Goal: Book appointment/travel/reservation: Book appointment/travel/reservation

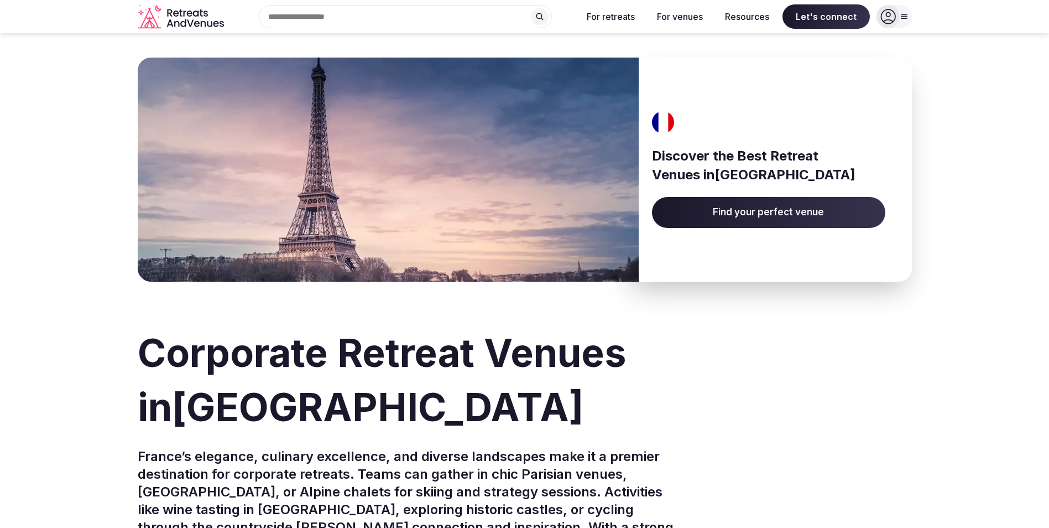
click at [731, 209] on span "Find your perfect venue" at bounding box center [768, 212] width 233 height 31
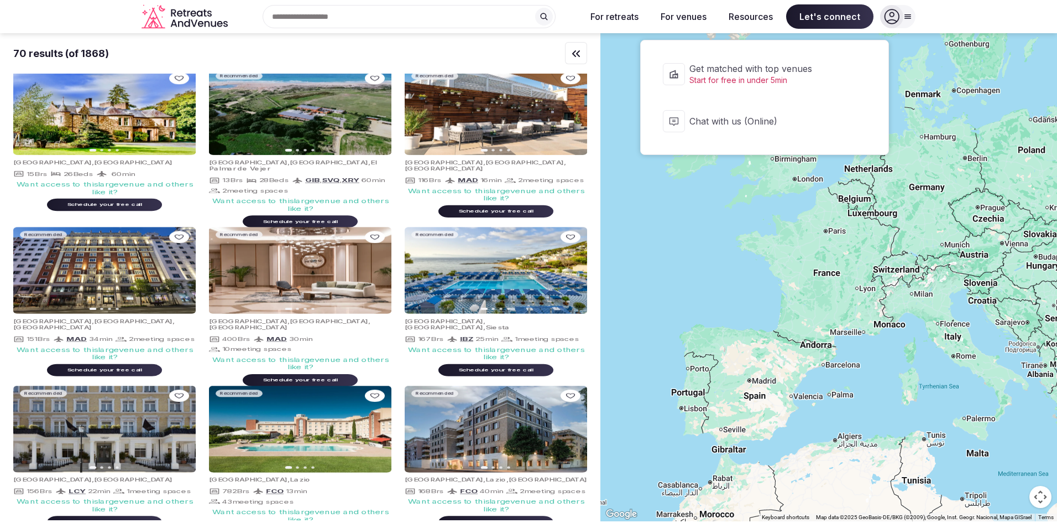
click at [815, 20] on span "Let's connect" at bounding box center [829, 16] width 87 height 24
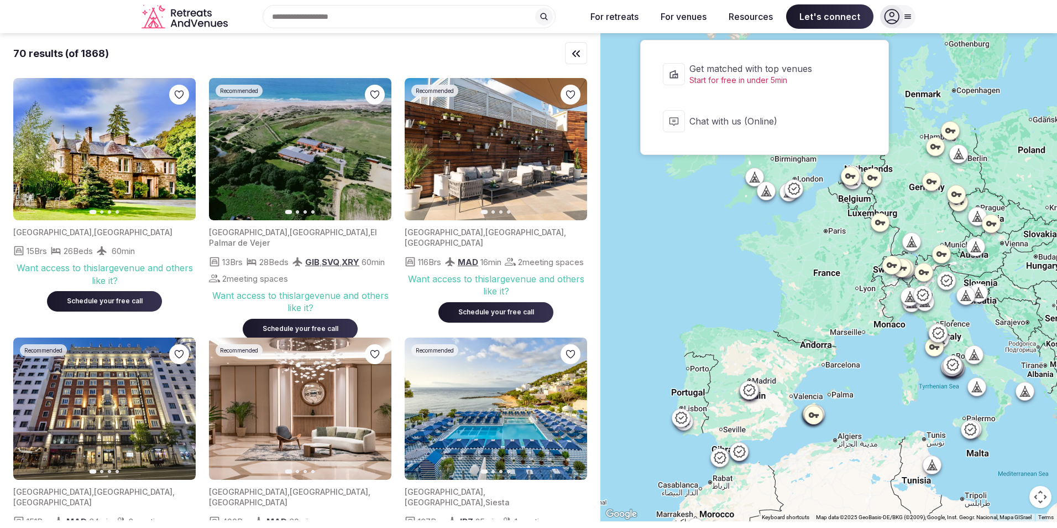
click at [799, 72] on span "Get matched with top venues" at bounding box center [772, 68] width 165 height 12
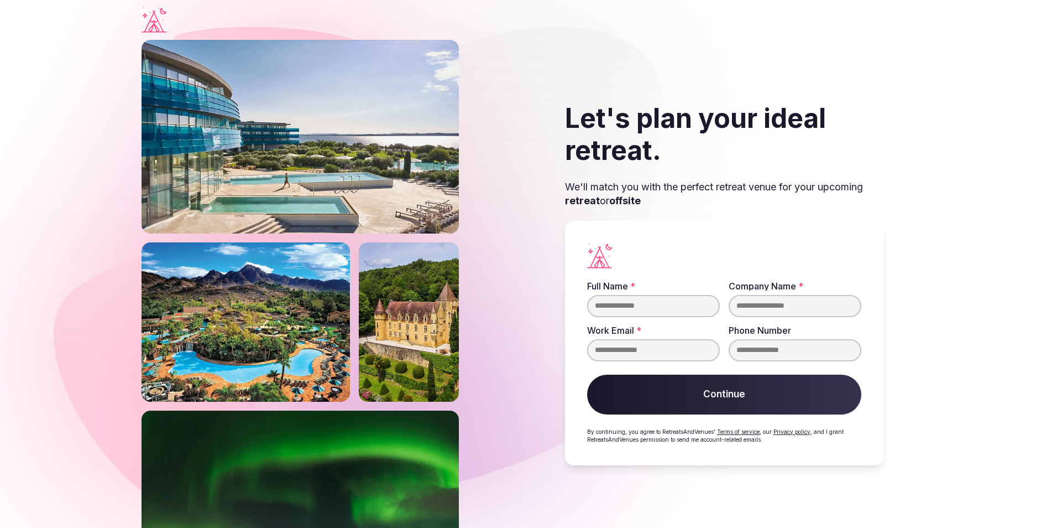
click at [650, 308] on input "Full Name *" at bounding box center [653, 306] width 133 height 22
type input "**********"
type input "******"
type input "**********"
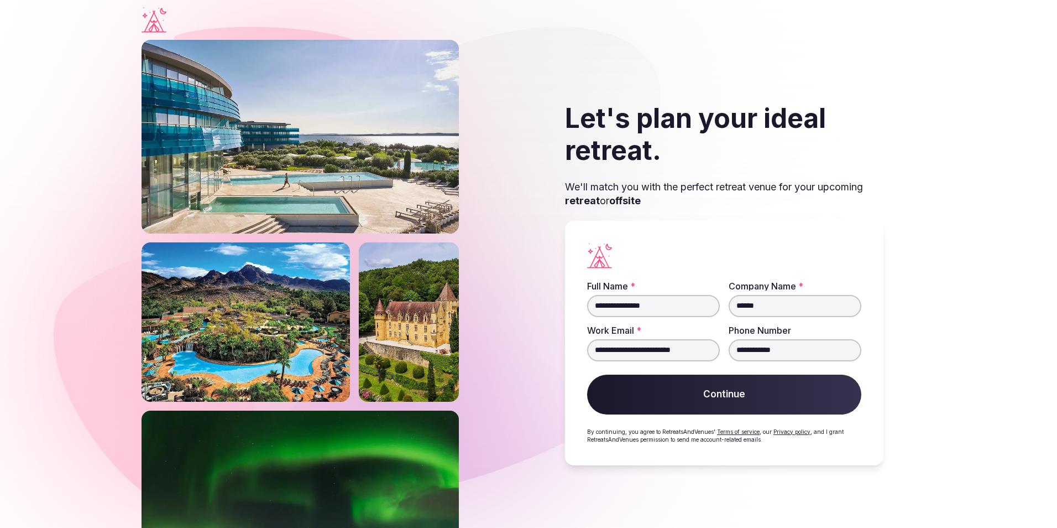
click at [697, 377] on button "Continue" at bounding box center [724, 394] width 274 height 40
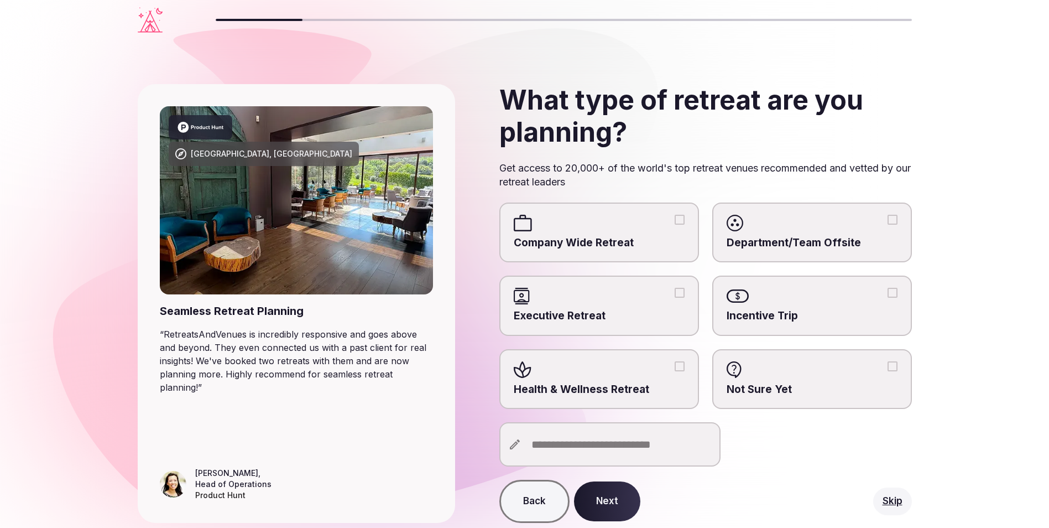
click at [788, 231] on div at bounding box center [812, 223] width 171 height 17
click at [888, 225] on button "Department/Team Offsite" at bounding box center [893, 220] width 10 height 10
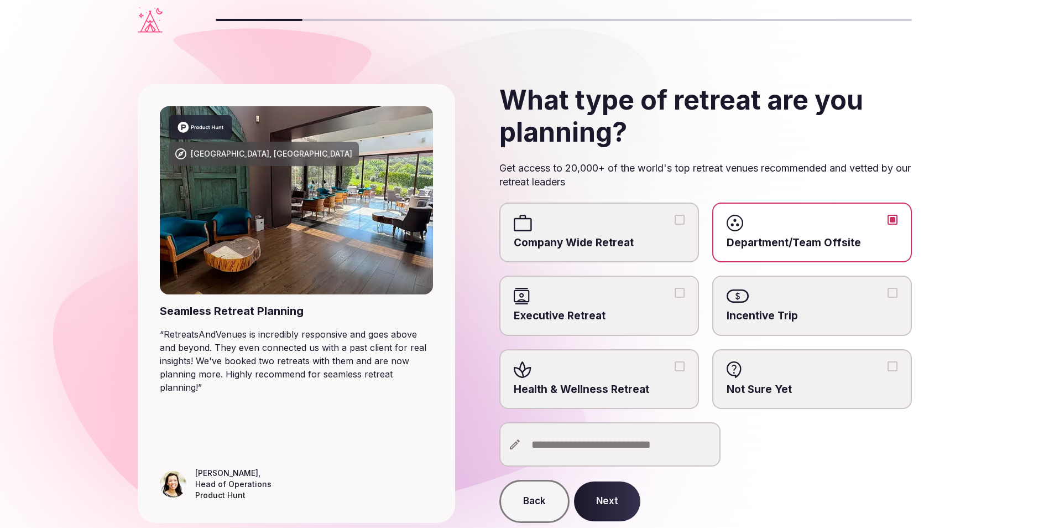
scroll to position [39, 0]
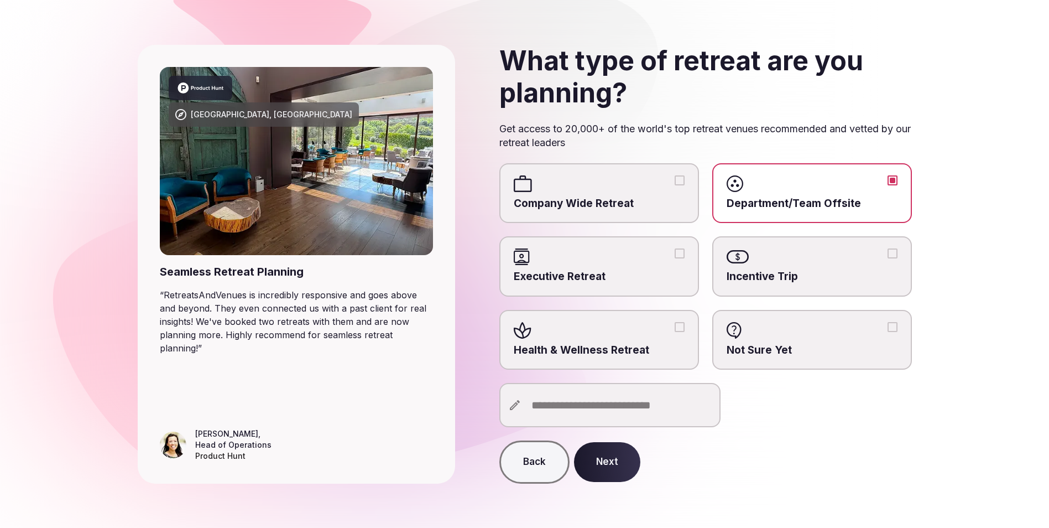
click at [622, 415] on input "text" at bounding box center [609, 405] width 221 height 44
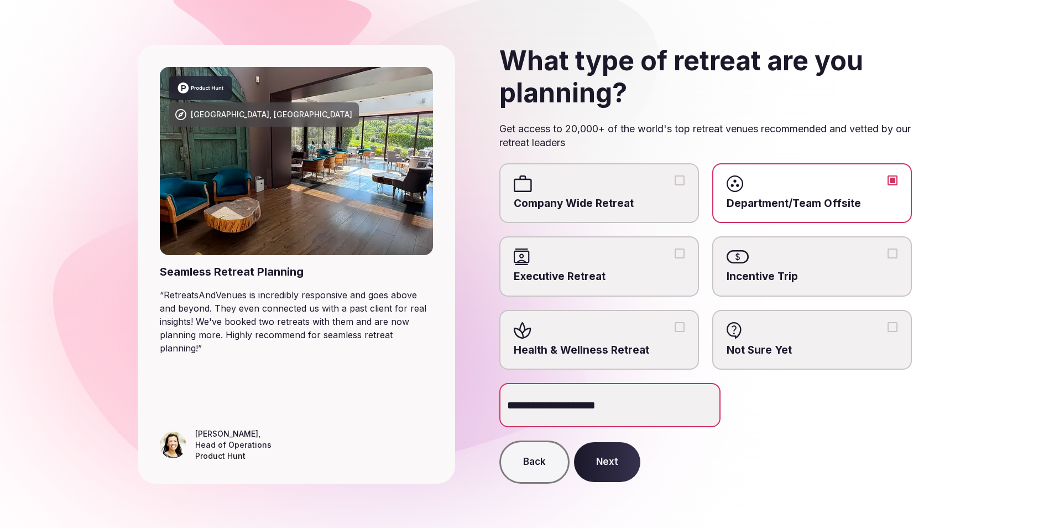
type input "**********"
click at [604, 462] on button "Next" at bounding box center [607, 462] width 66 height 40
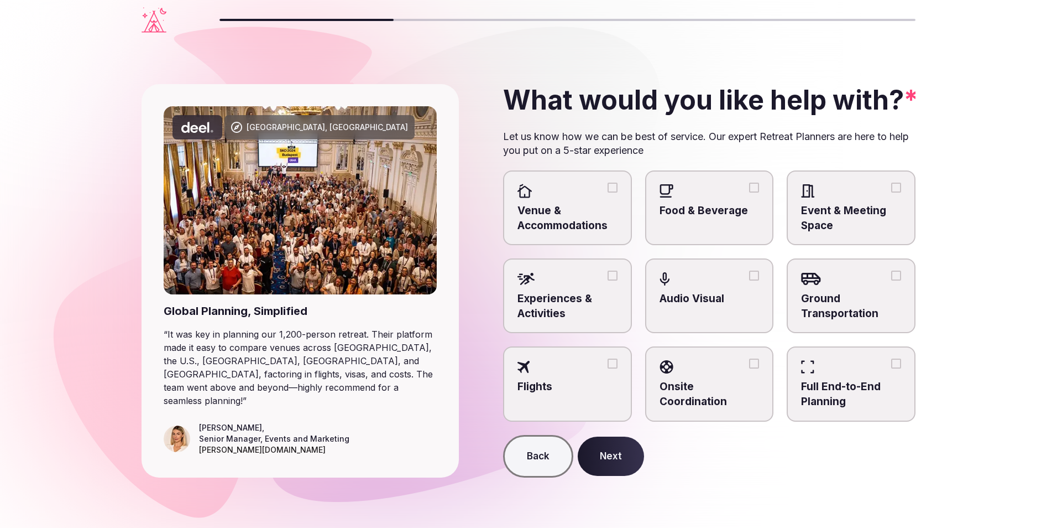
click at [606, 192] on div at bounding box center [568, 191] width 100 height 17
click at [608, 192] on button "Venue & Accommodations" at bounding box center [613, 188] width 10 height 10
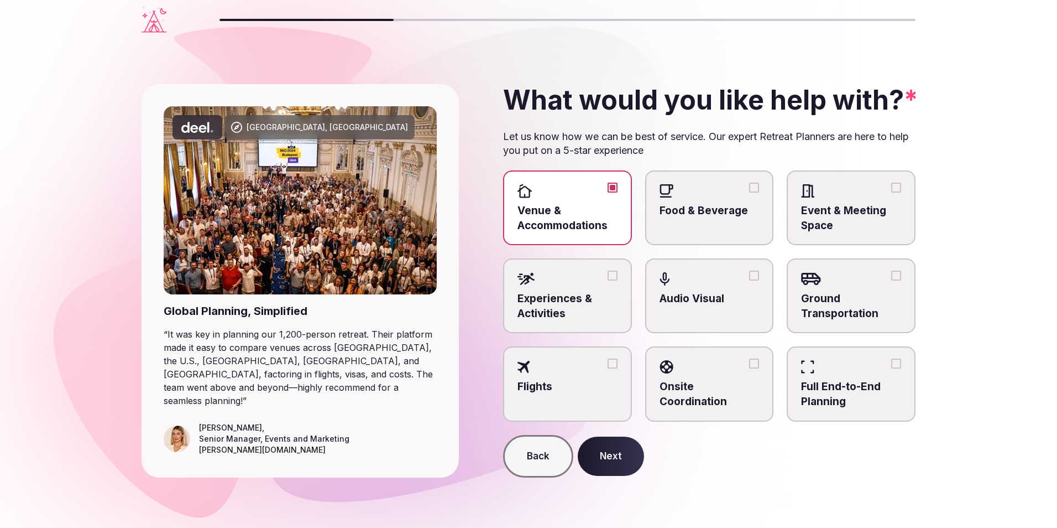
click at [837, 206] on span "Event & Meeting Space" at bounding box center [851, 218] width 100 height 29
click at [892, 192] on button "Event & Meeting Space" at bounding box center [897, 188] width 10 height 10
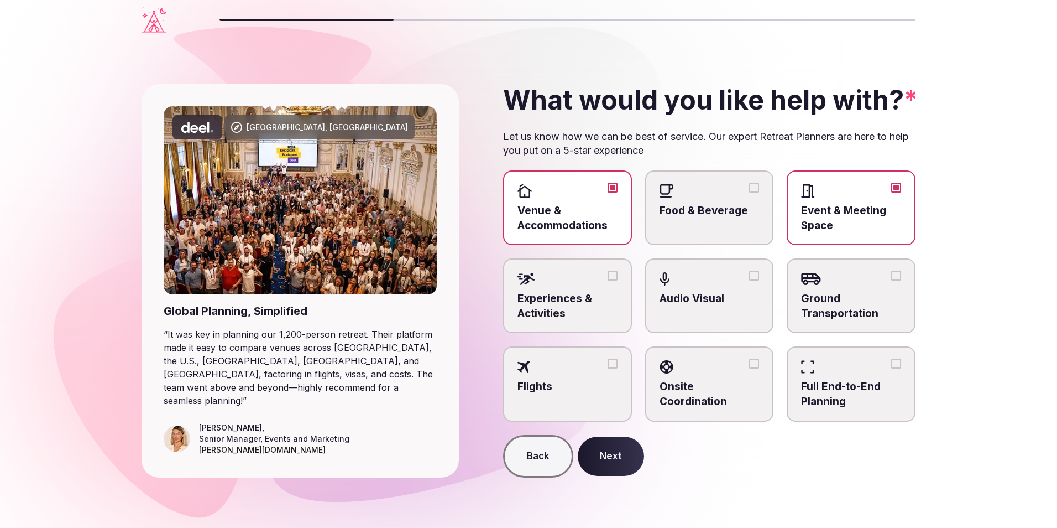
click at [742, 208] on span "Food & Beverage" at bounding box center [710, 211] width 100 height 15
click at [749, 192] on button "Food & Beverage" at bounding box center [754, 188] width 10 height 10
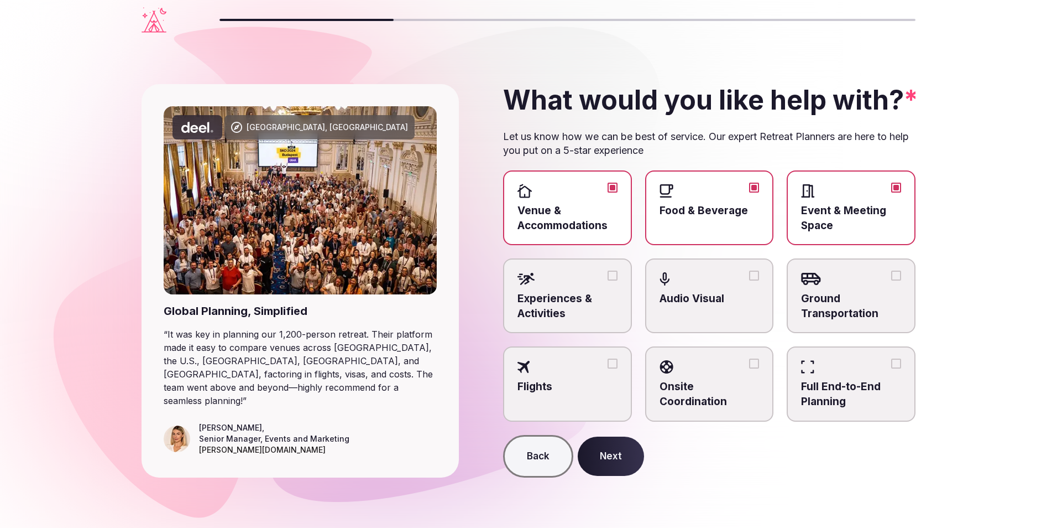
click at [604, 285] on div at bounding box center [568, 278] width 100 height 17
click at [608, 280] on button "Experiences & Activities" at bounding box center [613, 275] width 10 height 10
click at [618, 453] on button "Next" at bounding box center [611, 456] width 66 height 40
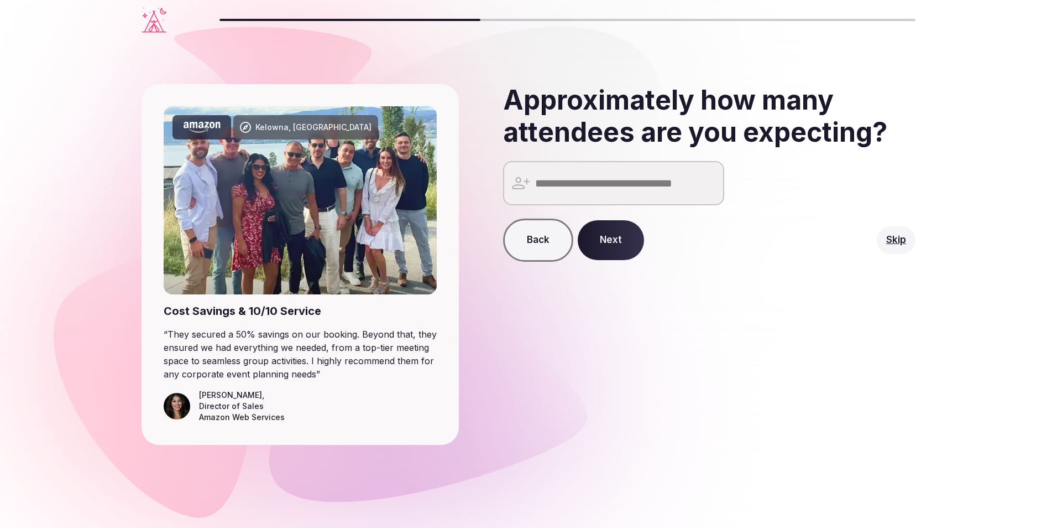
click at [646, 190] on input "number" at bounding box center [613, 183] width 221 height 44
type input "**"
click at [607, 239] on button "Next" at bounding box center [611, 240] width 66 height 40
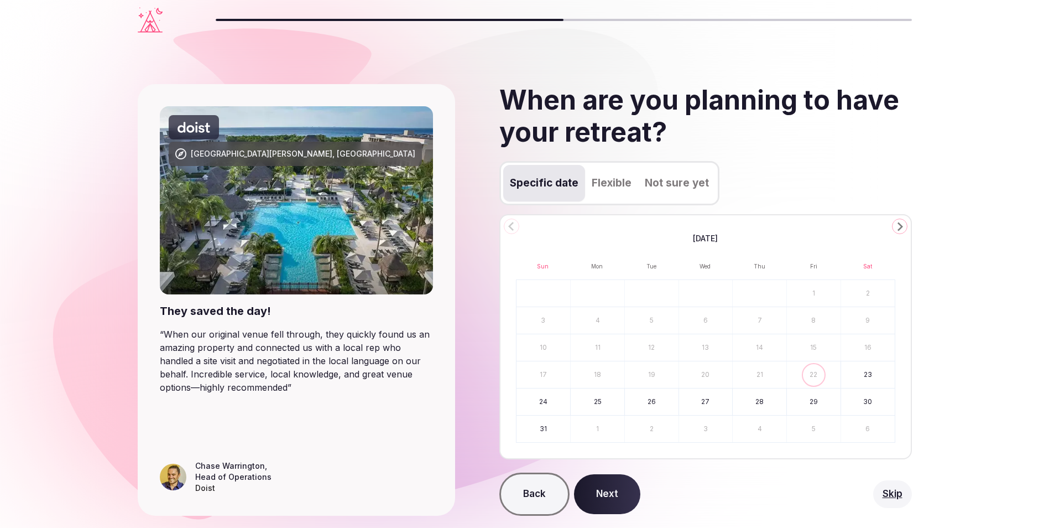
click at [898, 223] on polygon "Go to the Next Month" at bounding box center [901, 226] width 6 height 9
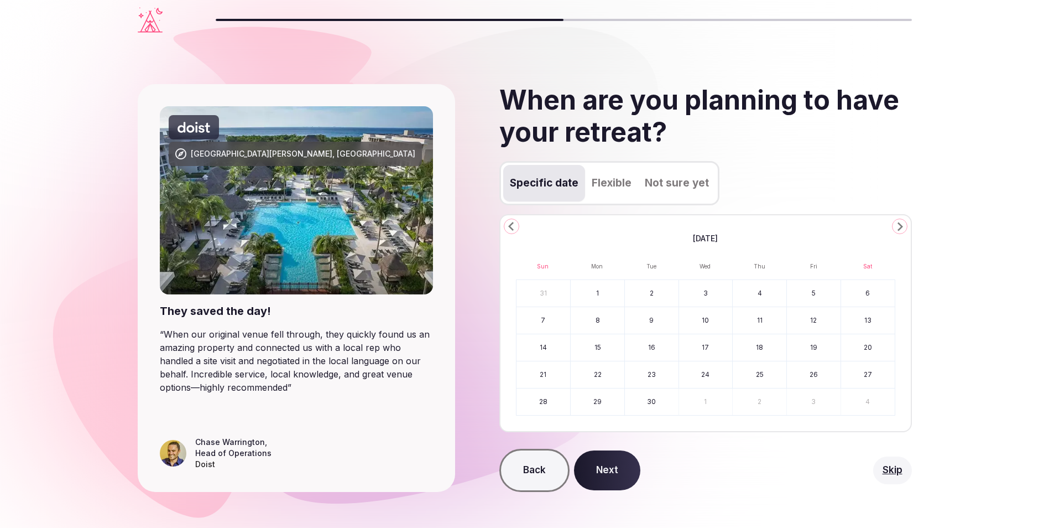
click at [602, 403] on button "29" at bounding box center [598, 401] width 54 height 27
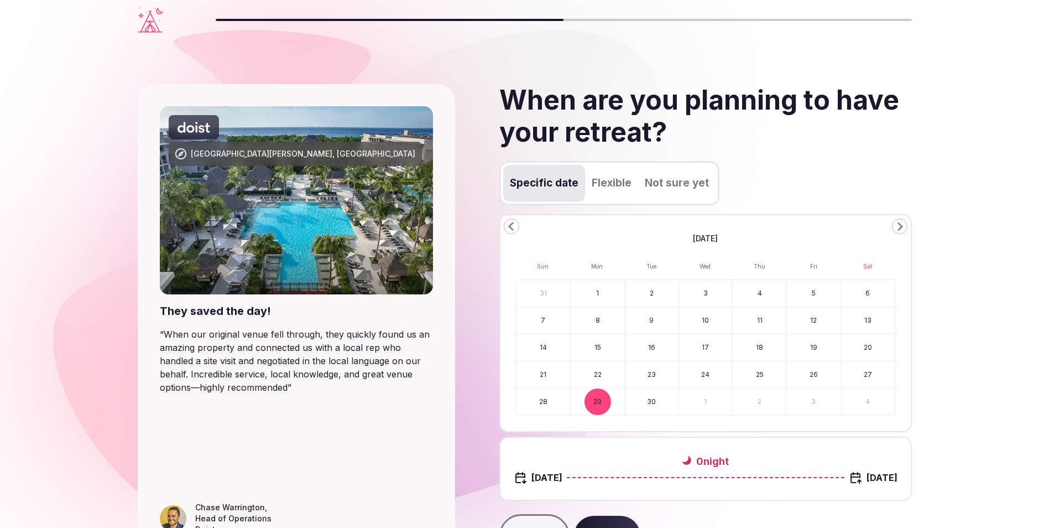
click at [755, 400] on button "2" at bounding box center [760, 401] width 54 height 27
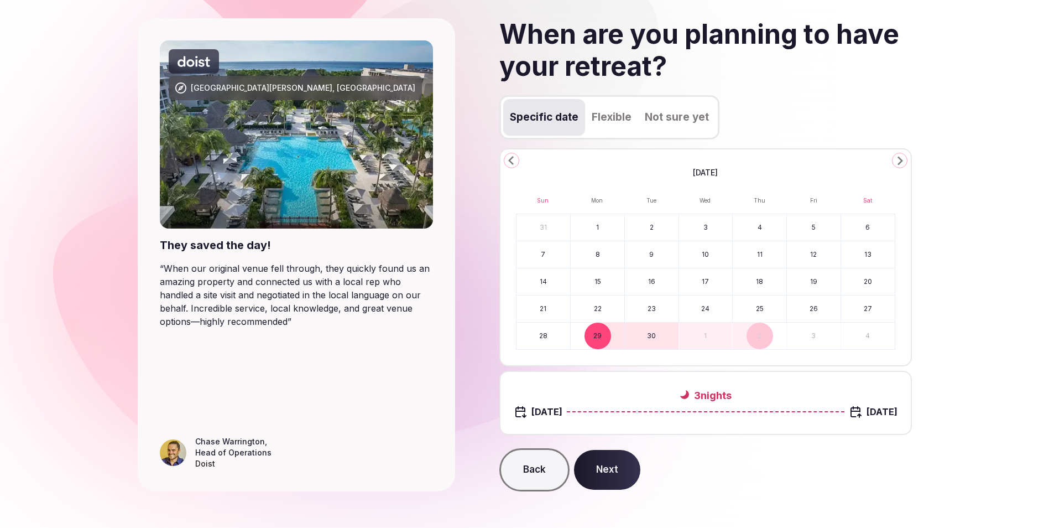
scroll to position [74, 0]
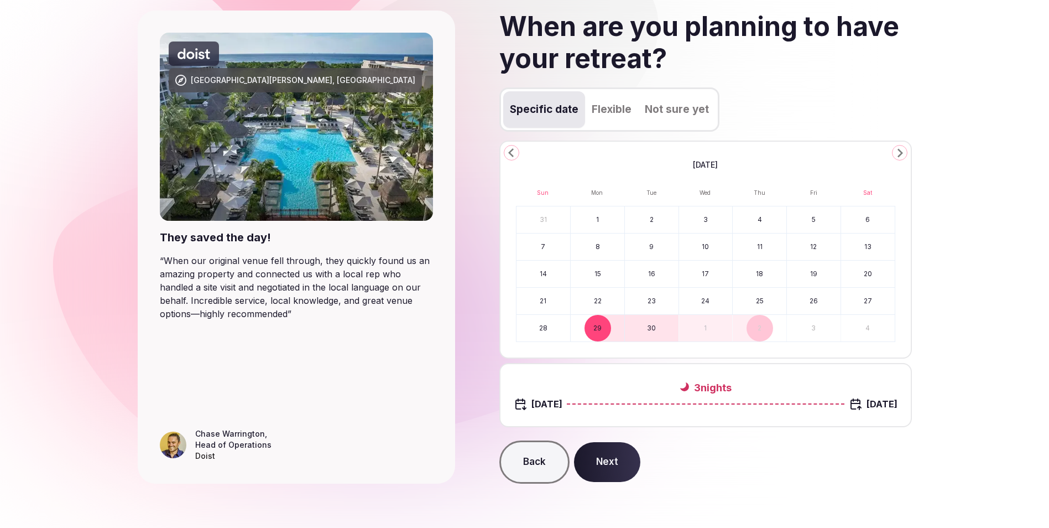
click at [618, 465] on button "Next" at bounding box center [607, 462] width 66 height 40
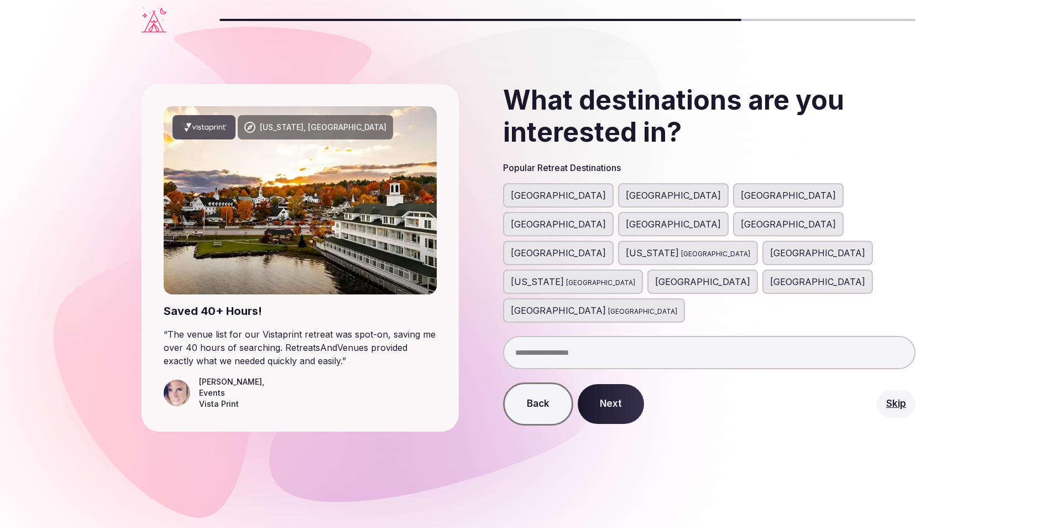
click at [788, 217] on span "[GEOGRAPHIC_DATA]" at bounding box center [788, 223] width 95 height 13
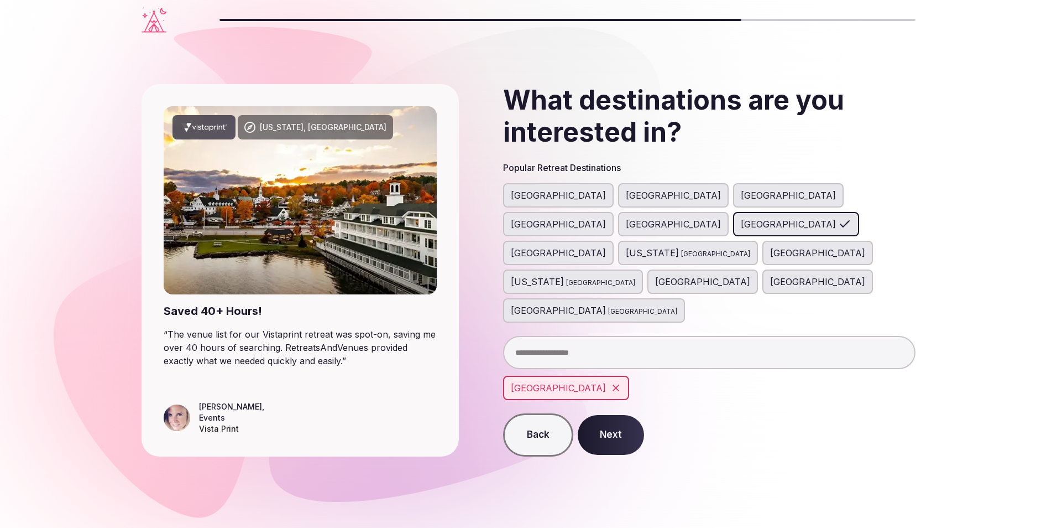
click at [607, 415] on button "Next" at bounding box center [611, 435] width 66 height 40
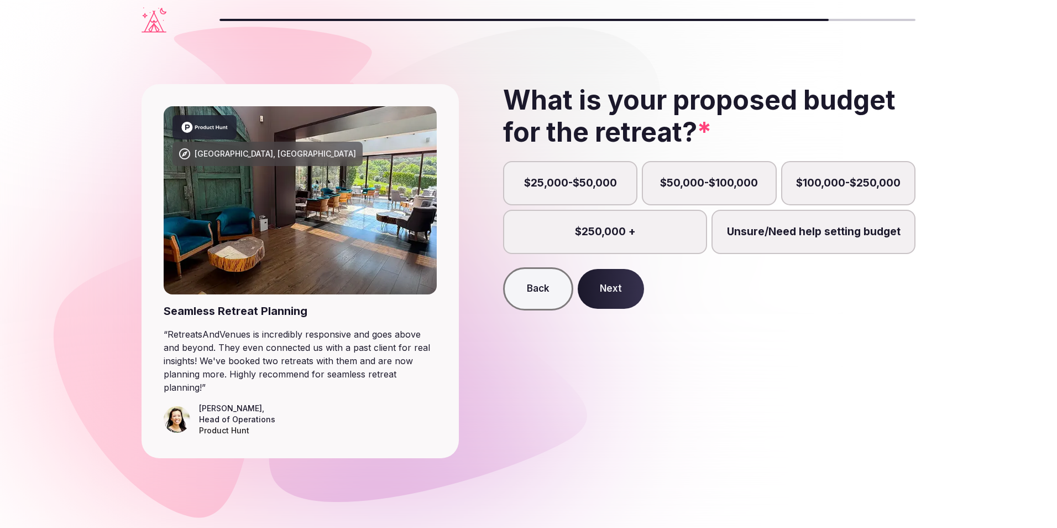
click at [569, 186] on label "$25,000-$50,000" at bounding box center [570, 183] width 134 height 44
click at [570, 186] on button "$25,000-$50,000" at bounding box center [575, 189] width 11 height 11
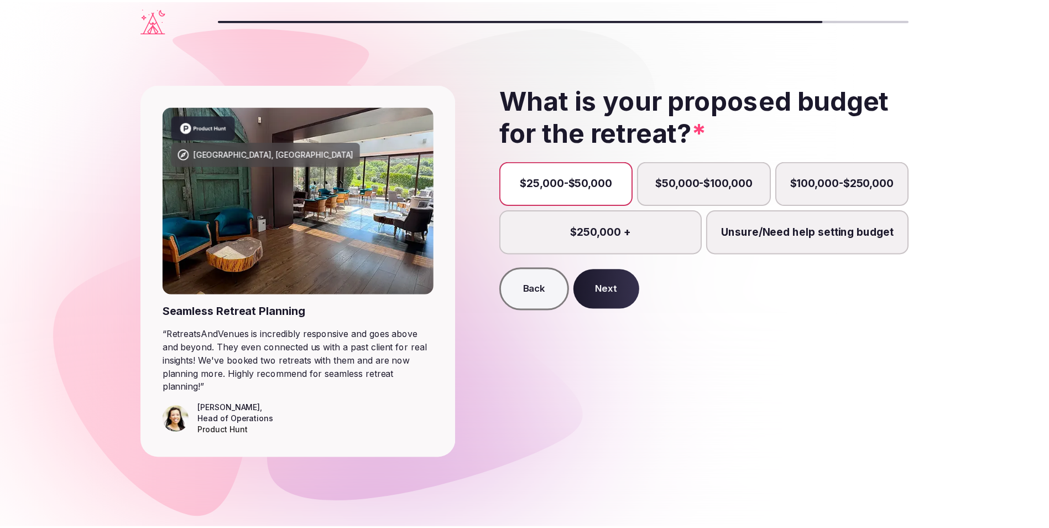
scroll to position [6, 0]
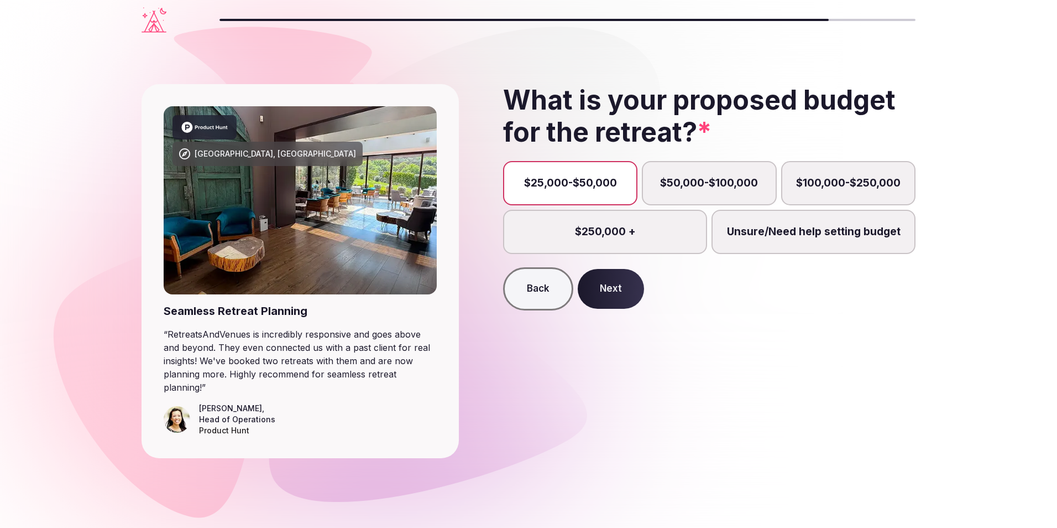
click at [604, 296] on button "Next" at bounding box center [611, 289] width 66 height 40
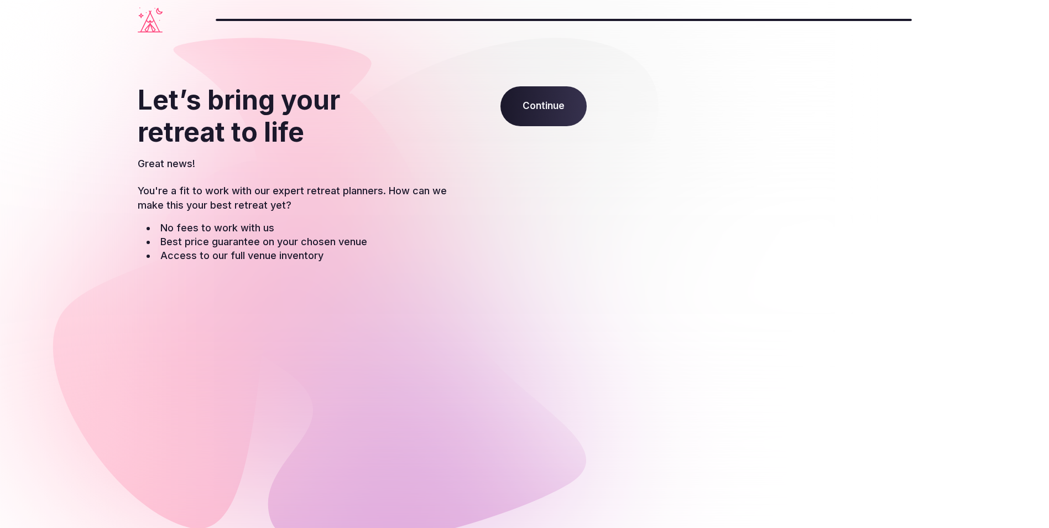
click at [558, 116] on span "Continue" at bounding box center [544, 106] width 86 height 40
